Goal: Task Accomplishment & Management: Complete application form

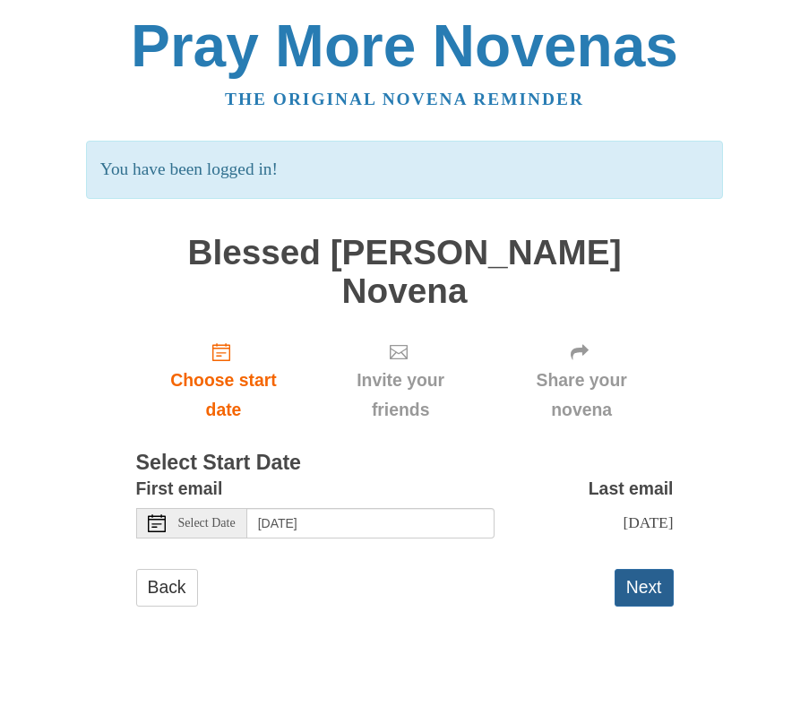
click at [637, 599] on button "Next" at bounding box center [644, 587] width 59 height 37
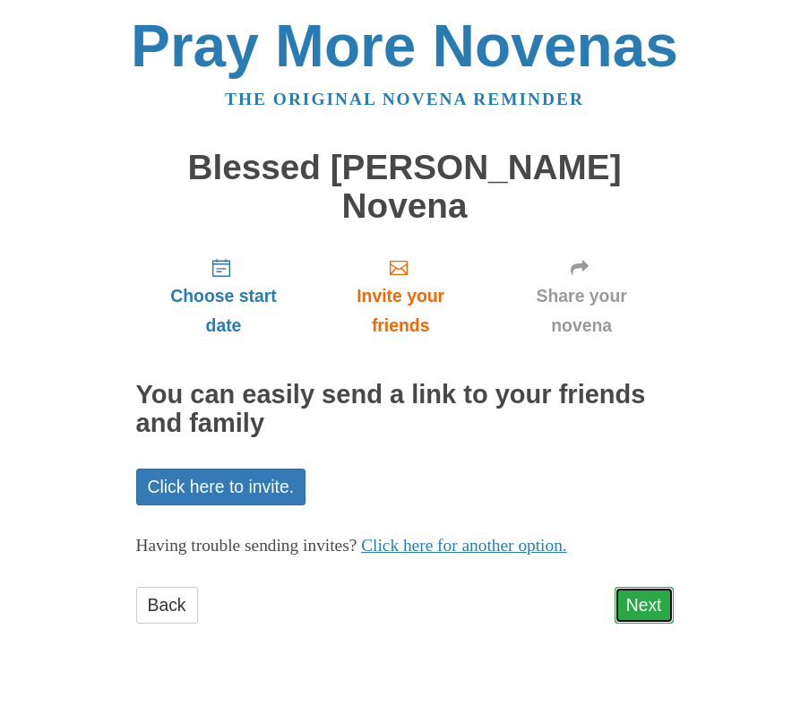
click at [653, 613] on link "Next" at bounding box center [644, 605] width 59 height 37
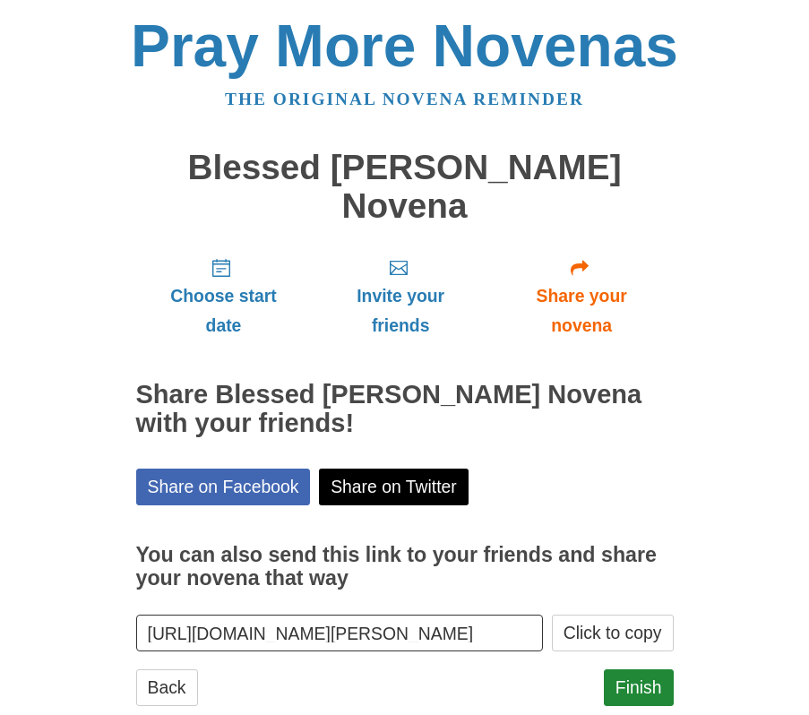
scroll to position [43, 0]
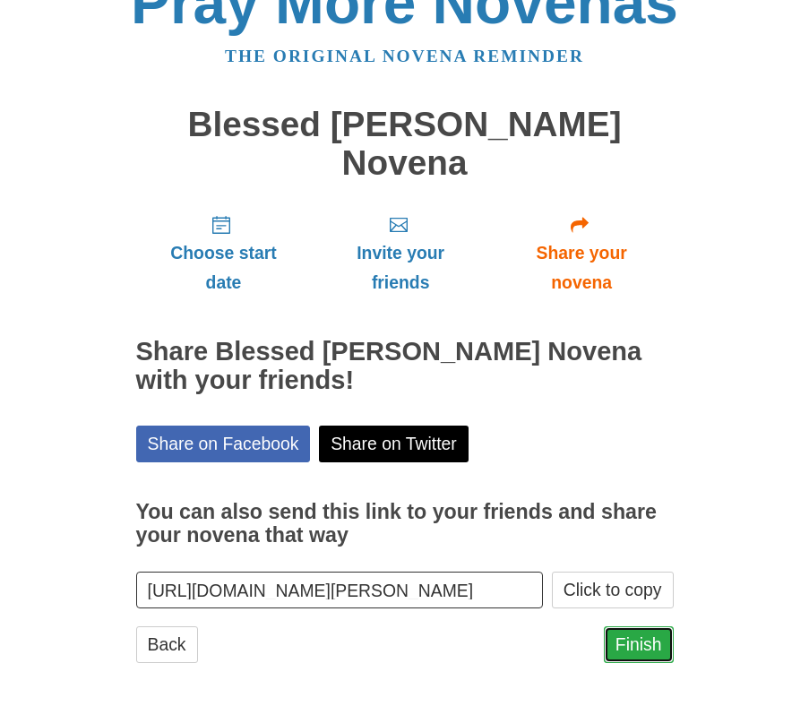
click at [650, 629] on link "Finish" at bounding box center [639, 644] width 70 height 37
